Goal: Information Seeking & Learning: Learn about a topic

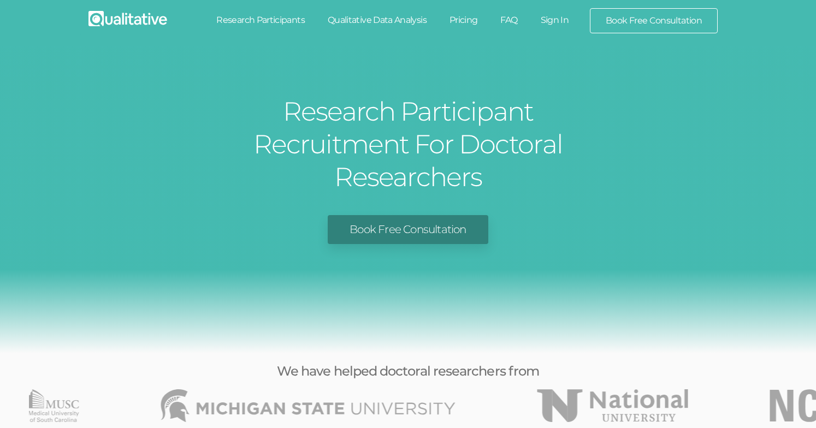
click at [473, 20] on link "Pricing" at bounding box center [463, 20] width 51 height 24
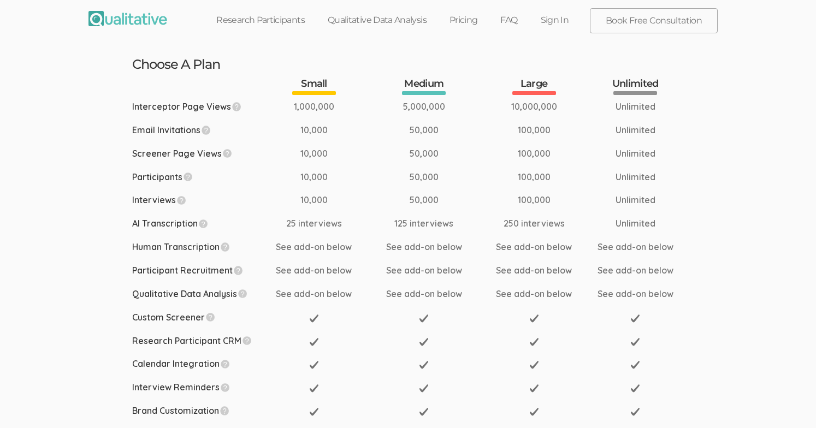
click at [242, 19] on link "Research Participants" at bounding box center [260, 20] width 111 height 24
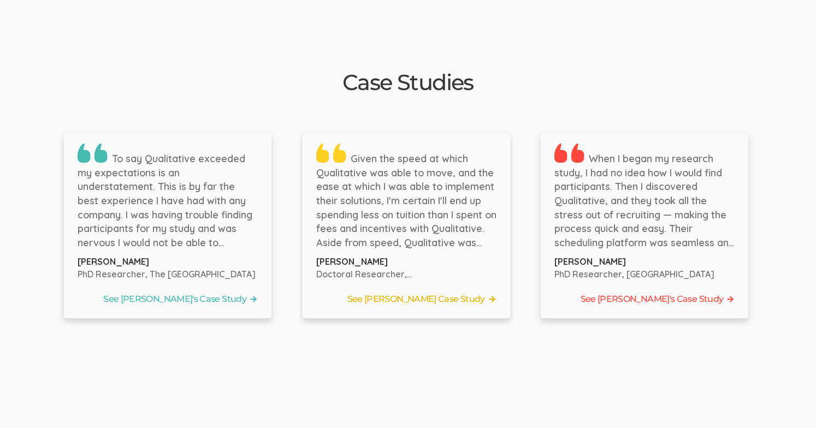
scroll to position [1689, 0]
